Goal: Check status: Check status

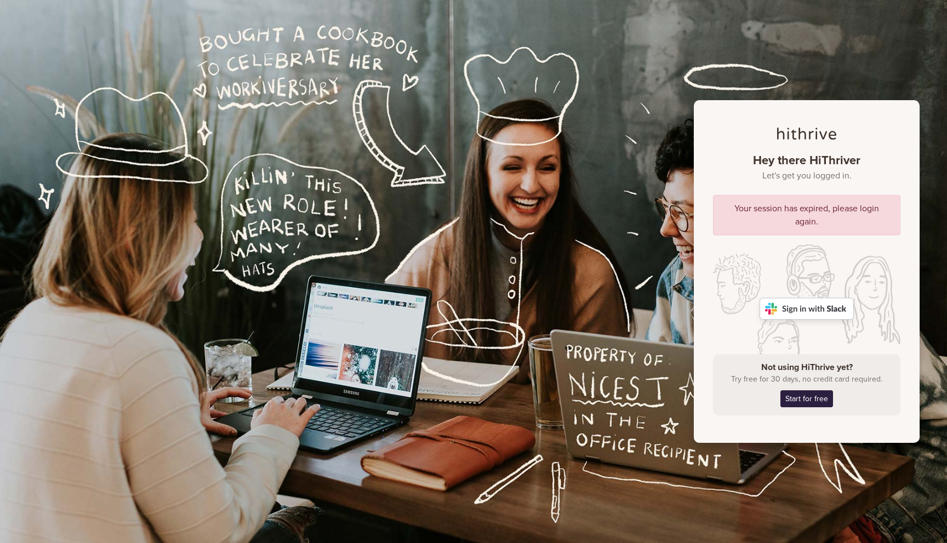
click at [804, 308] on img at bounding box center [806, 309] width 94 height 22
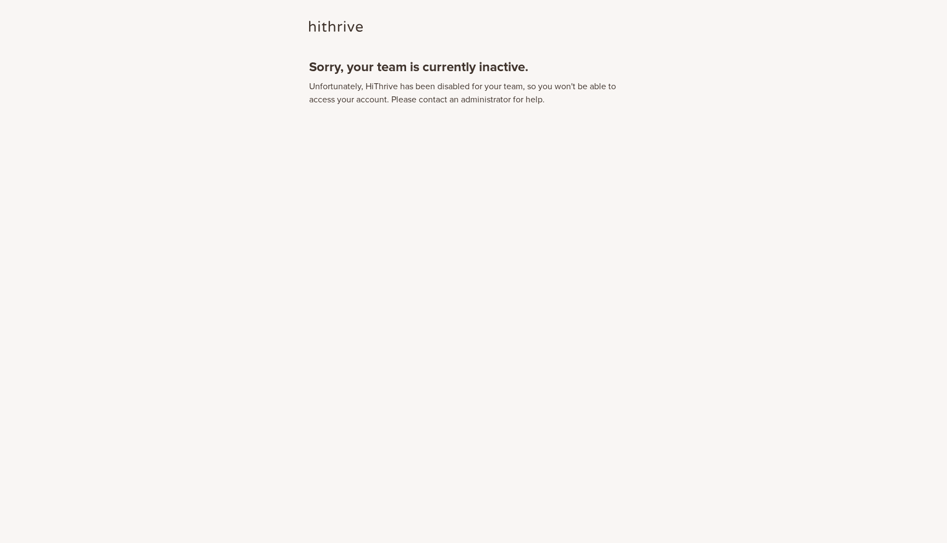
click at [364, 53] on header at bounding box center [473, 39] width 329 height 41
click at [418, 68] on h1 "Sorry, your team is currently inactive." at bounding box center [473, 68] width 329 height 16
click at [354, 69] on h1 "Sorry, your team is currently inactive." at bounding box center [473, 68] width 329 height 16
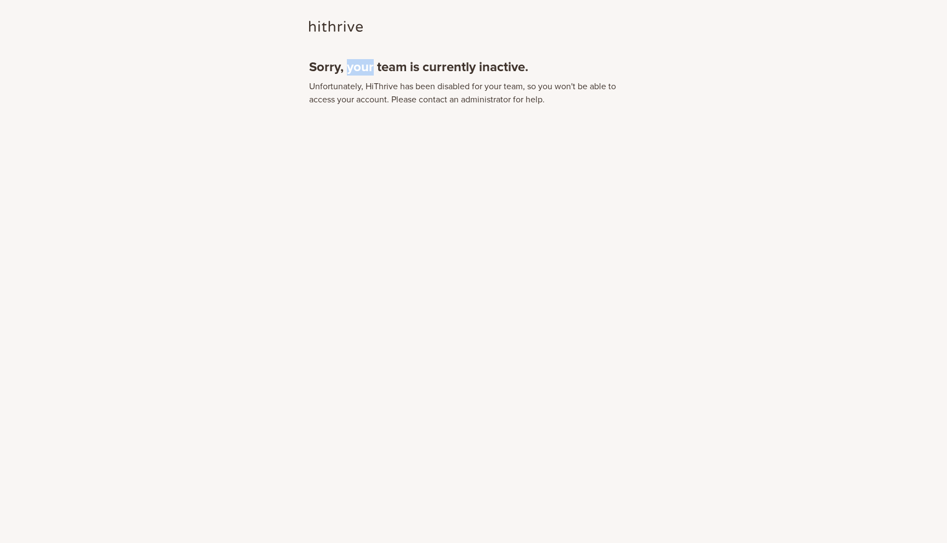
click at [354, 69] on h1 "Sorry, your team is currently inactive." at bounding box center [473, 68] width 329 height 16
click at [464, 66] on h1 "Sorry, your team is currently inactive." at bounding box center [473, 68] width 329 height 16
click at [341, 85] on p "Unfortunately, HiThrive has been disabled for your team, so you won't be able t…" at bounding box center [473, 93] width 329 height 26
click at [391, 85] on p "Unfortunately, HiThrive has been disabled for your team, so you won't be able t…" at bounding box center [473, 93] width 329 height 26
